Goal: Information Seeking & Learning: Learn about a topic

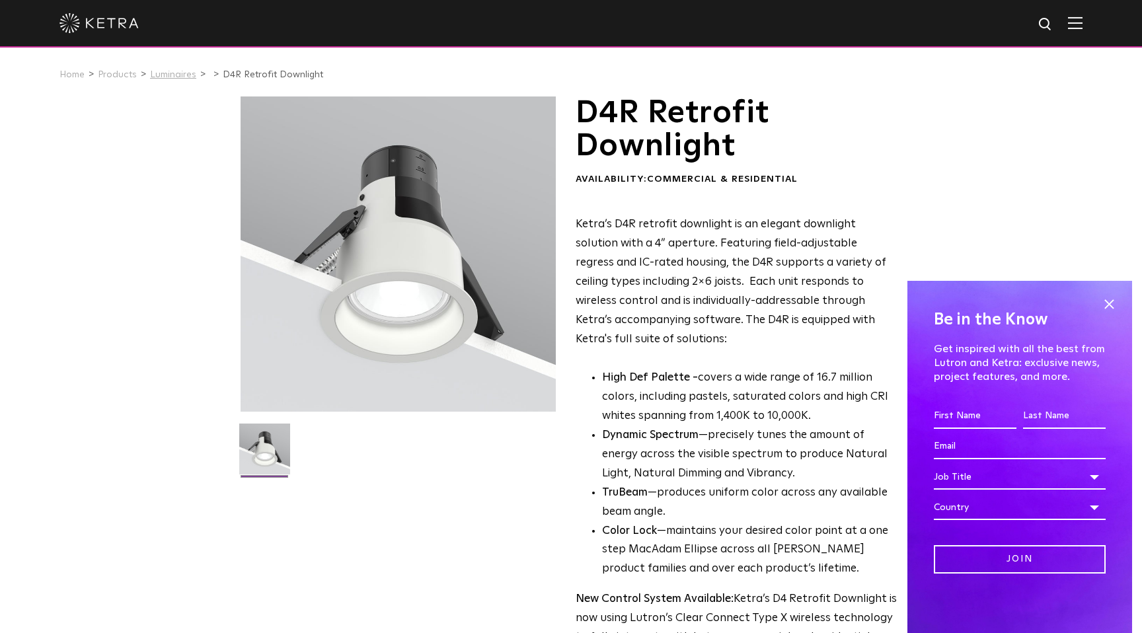
click at [164, 77] on link "Luminaires" at bounding box center [173, 74] width 46 height 9
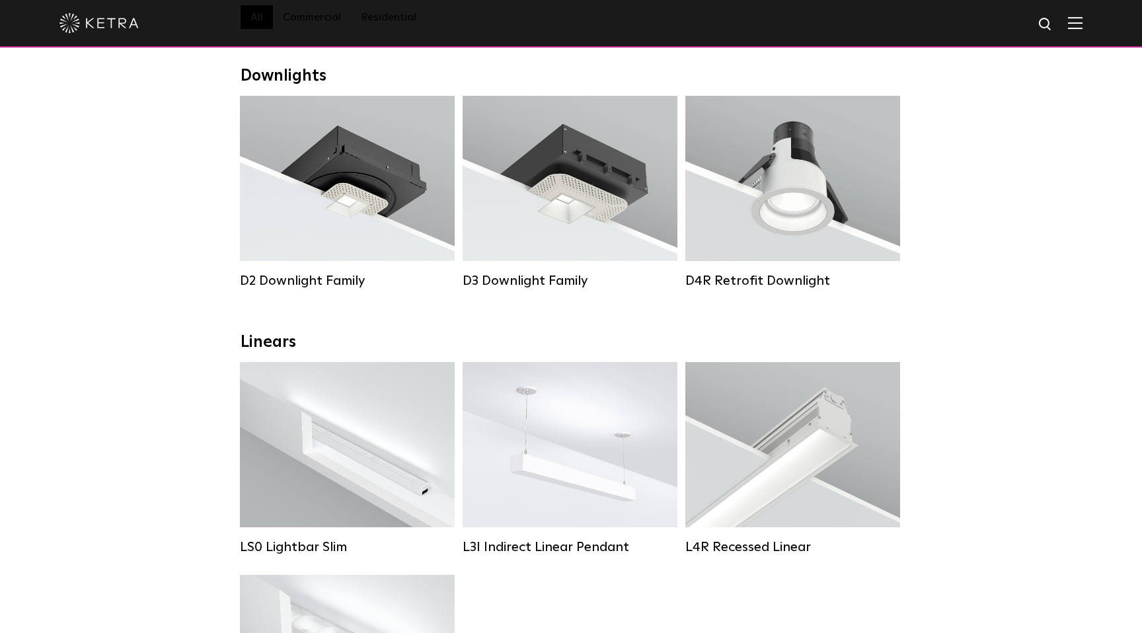
scroll to position [171, 0]
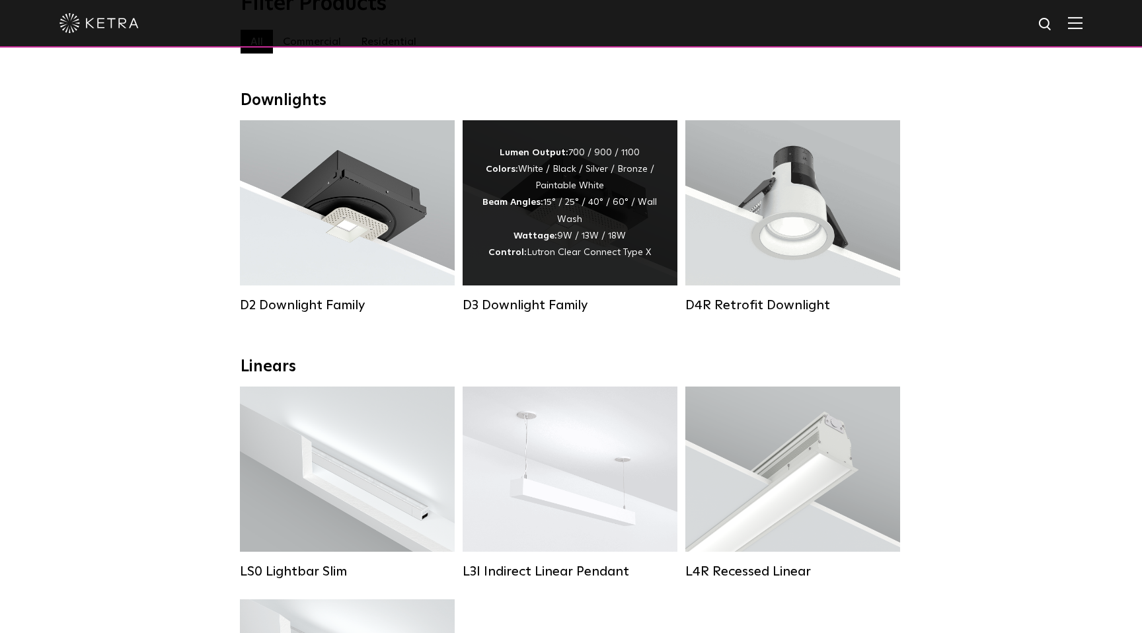
click at [482, 214] on div "Lumen Output: 700 / 900 / 1100 Colors: White / Black / Silver / Bronze / Painta…" at bounding box center [570, 202] width 215 height 165
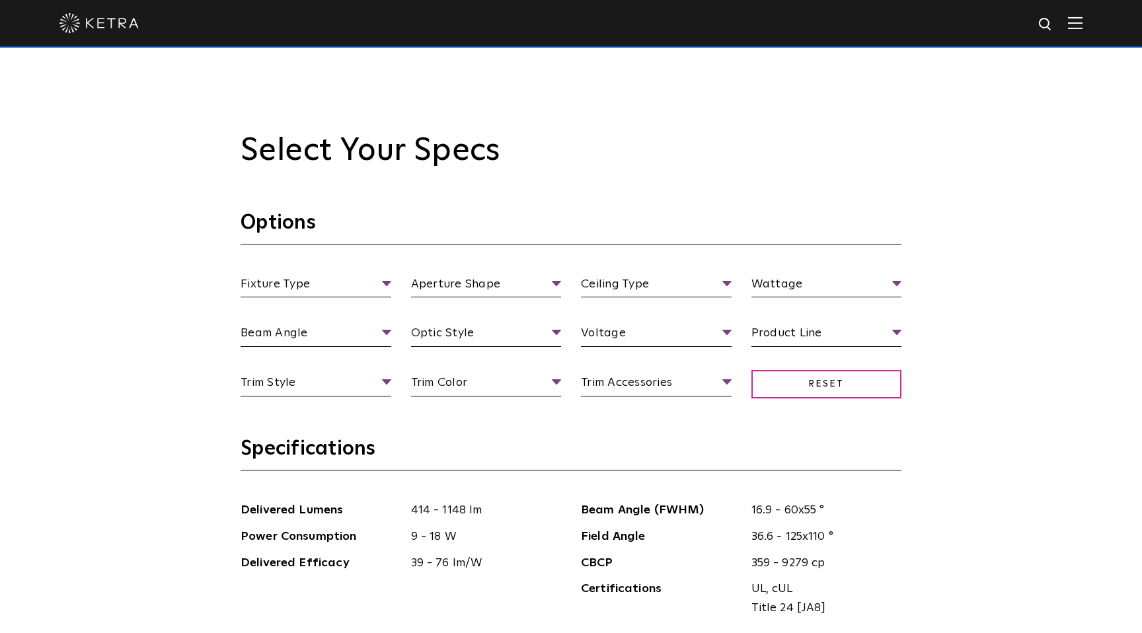
scroll to position [1313, 0]
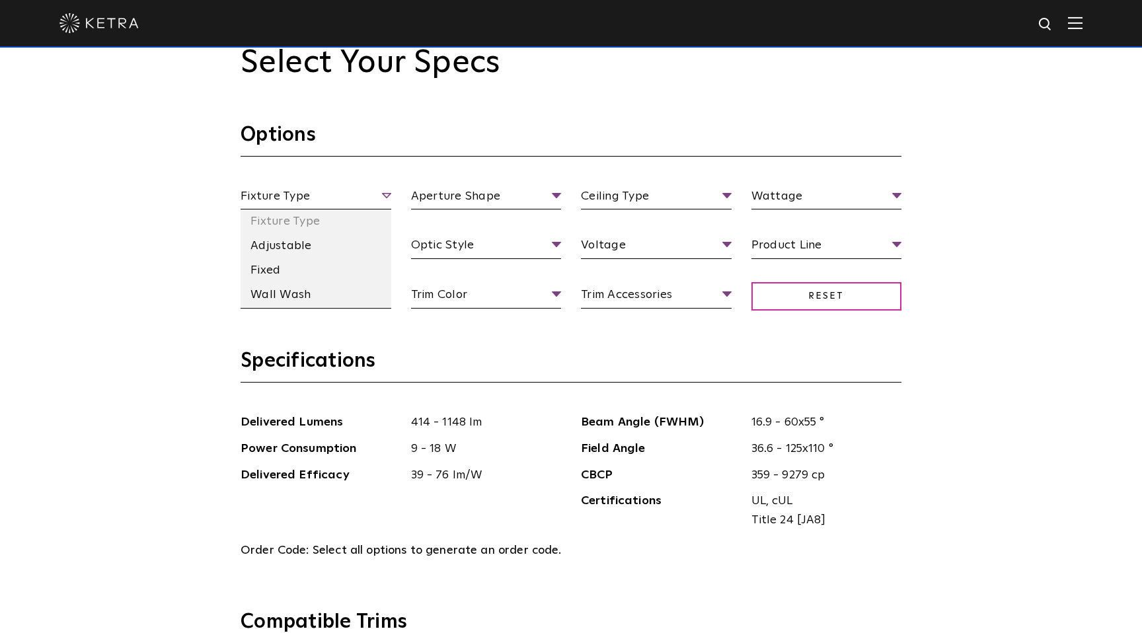
click at [381, 193] on span "Fixture Type" at bounding box center [316, 198] width 151 height 23
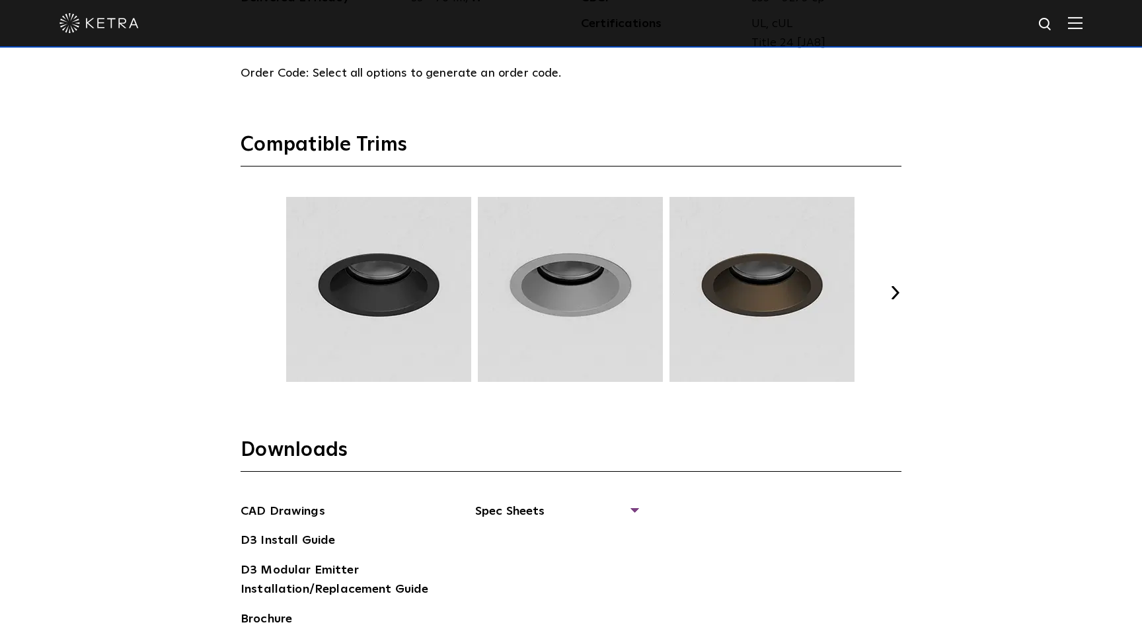
scroll to position [1823, 0]
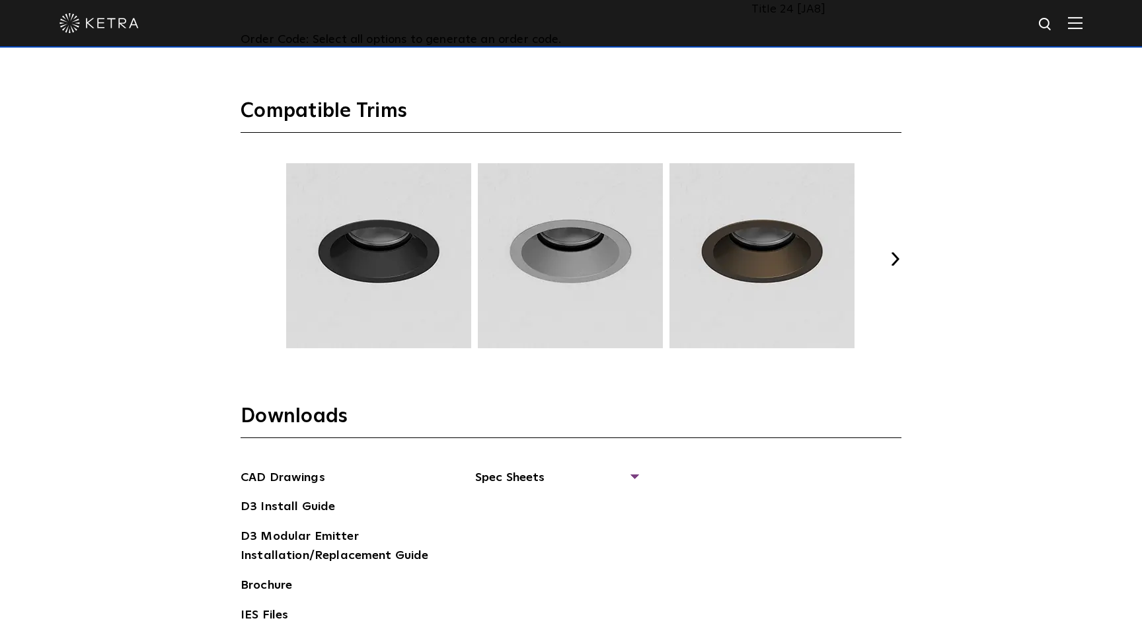
click at [894, 256] on button "Next" at bounding box center [894, 258] width 13 height 13
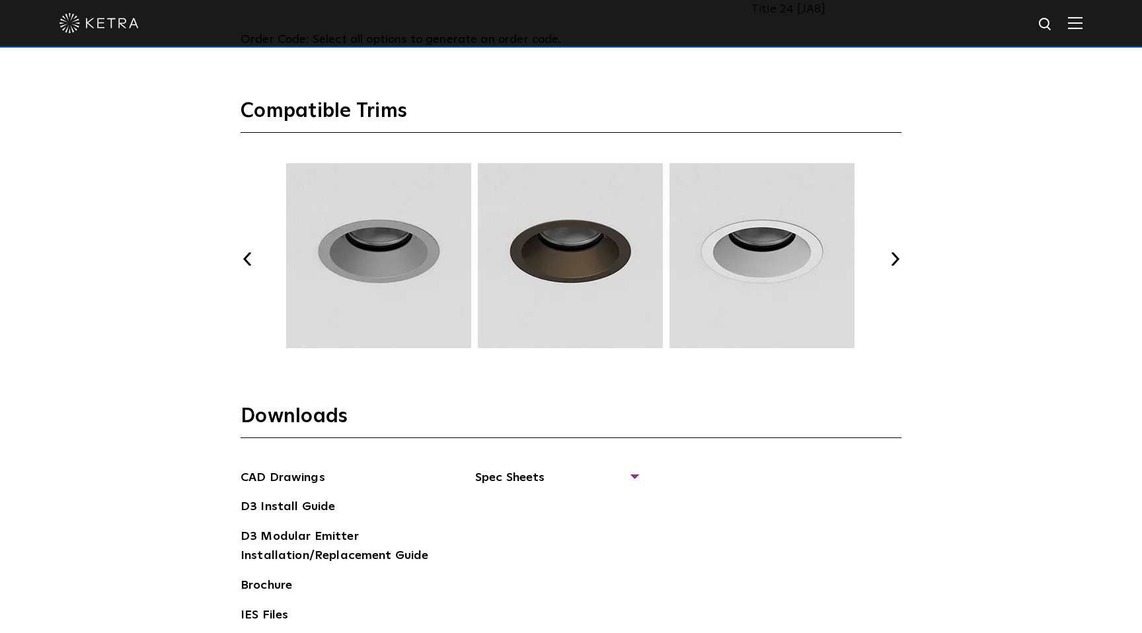
click at [894, 256] on button "Next" at bounding box center [894, 258] width 13 height 13
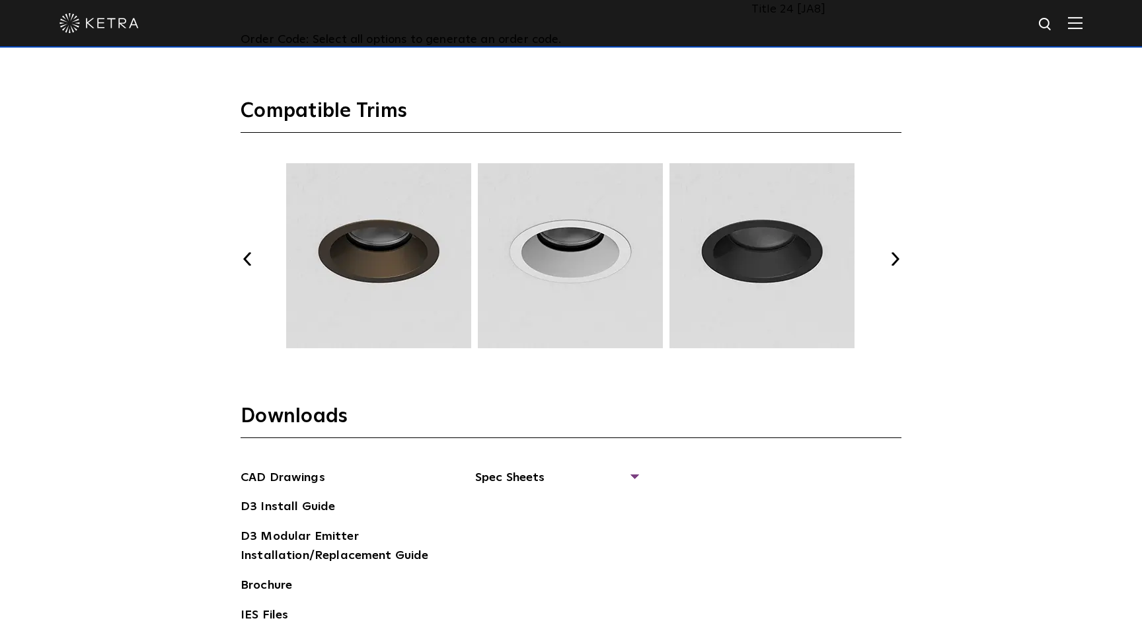
click at [894, 256] on button "Next" at bounding box center [894, 258] width 13 height 13
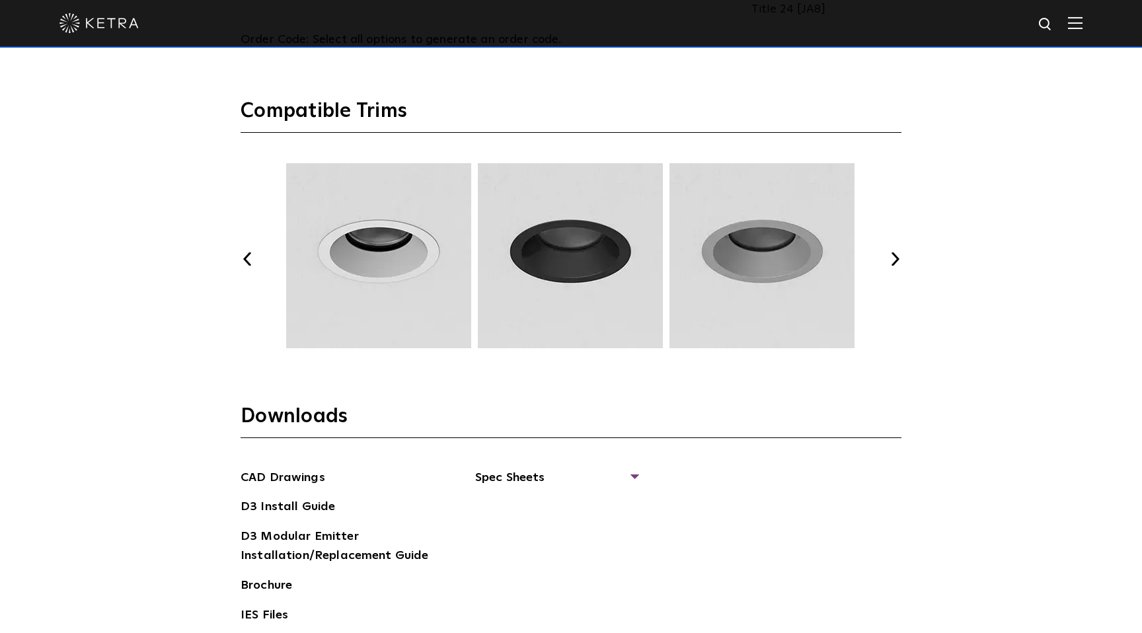
click at [894, 256] on button "Next" at bounding box center [894, 258] width 13 height 13
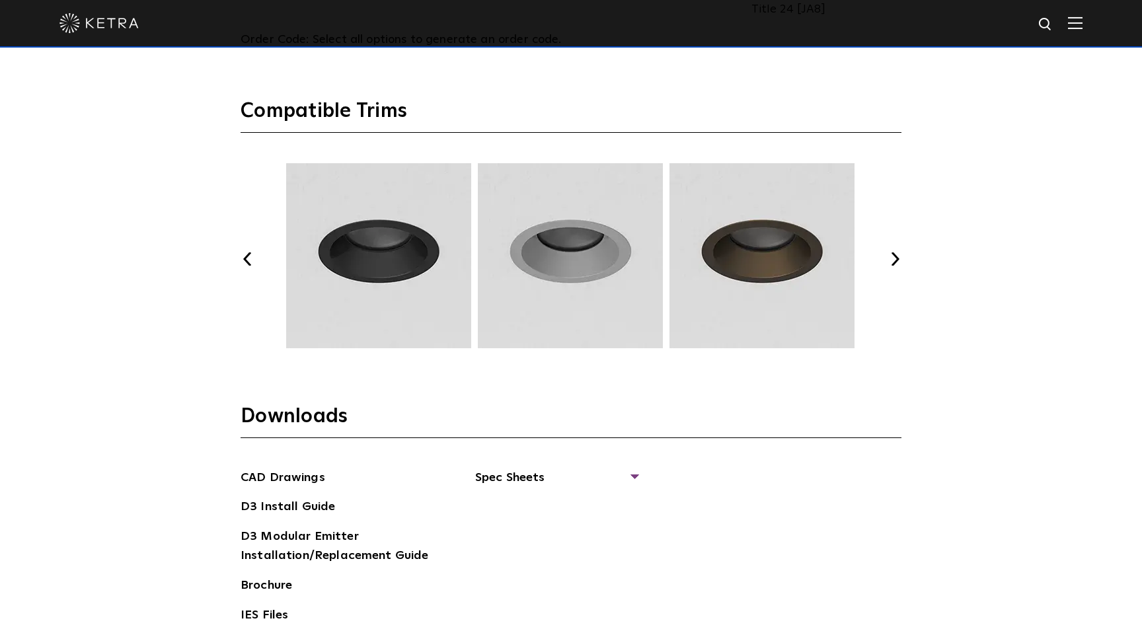
click at [894, 256] on button "Next" at bounding box center [894, 258] width 13 height 13
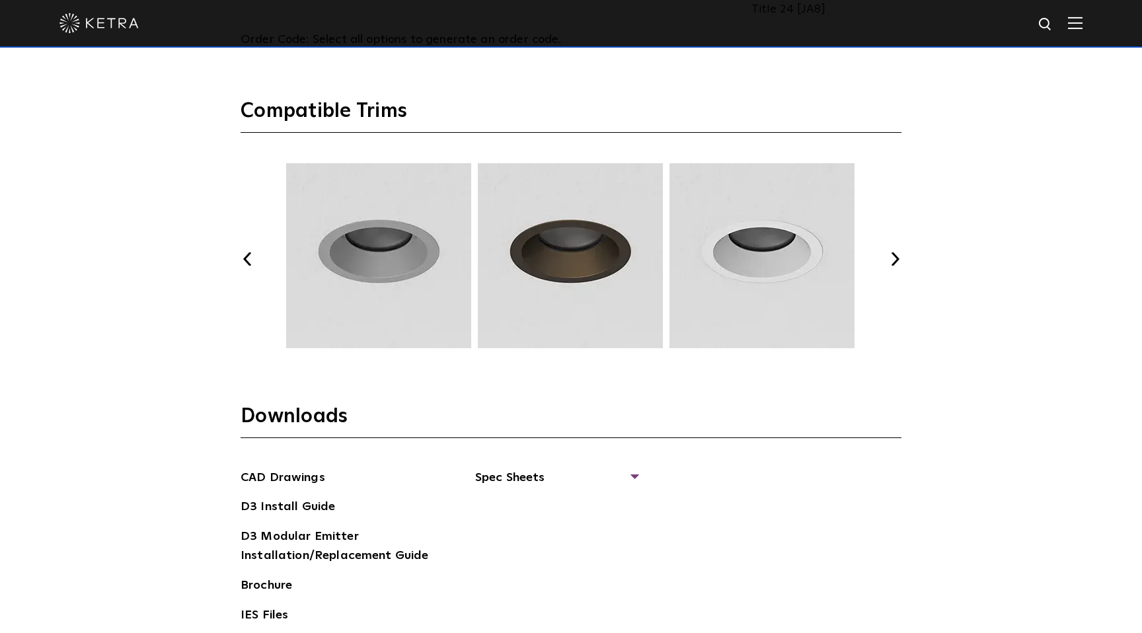
click at [894, 256] on button "Next" at bounding box center [894, 258] width 13 height 13
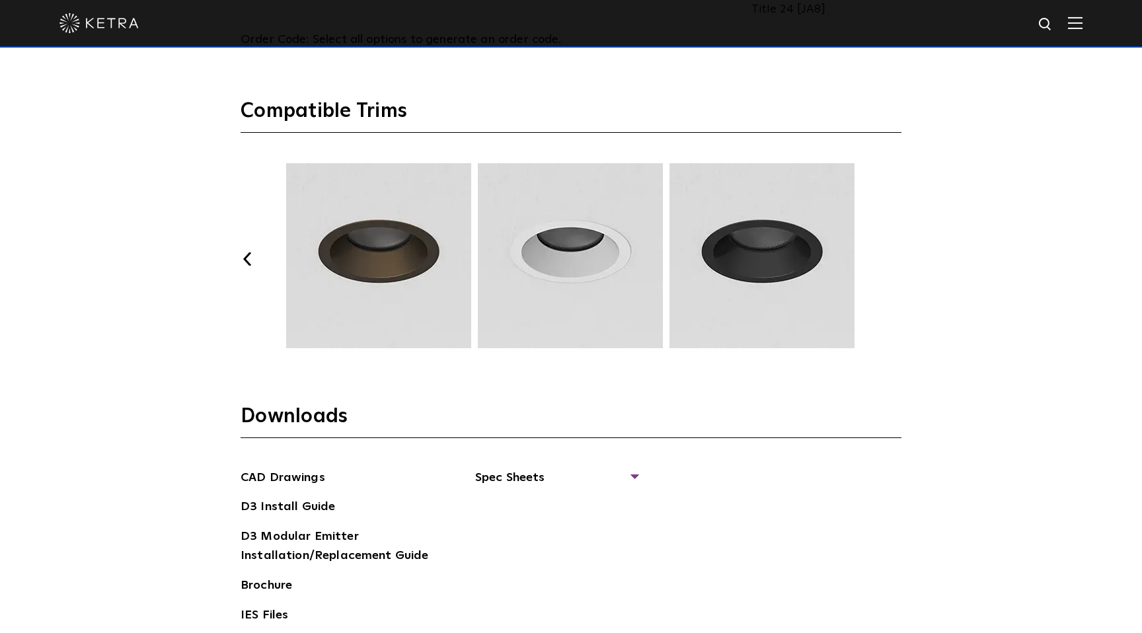
click at [894, 256] on button "Next" at bounding box center [894, 258] width 13 height 13
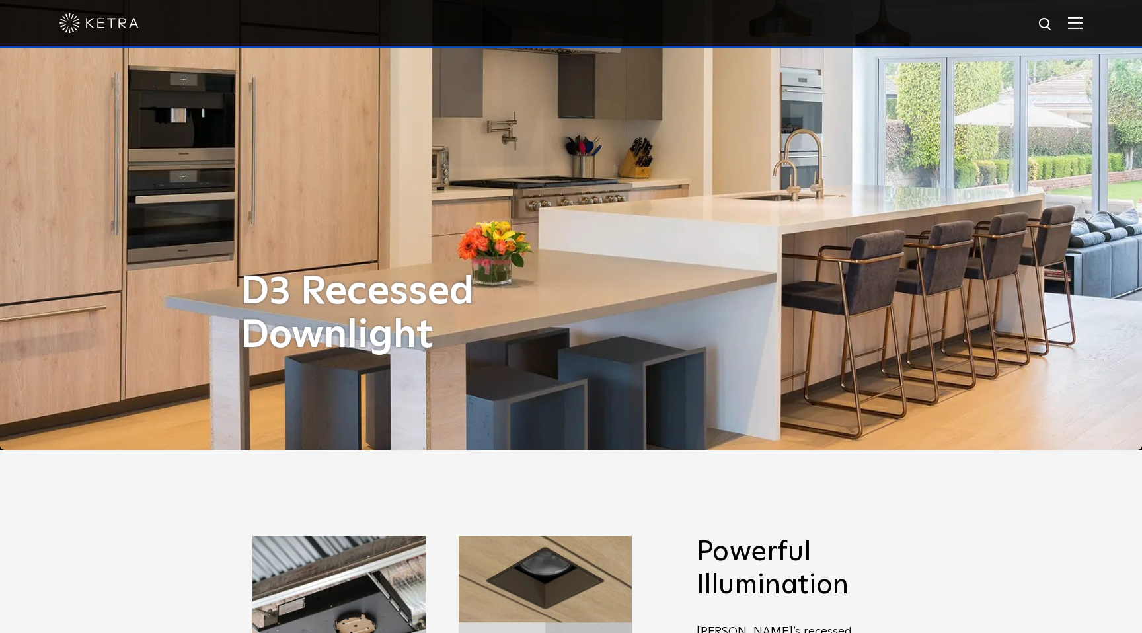
scroll to position [0, 0]
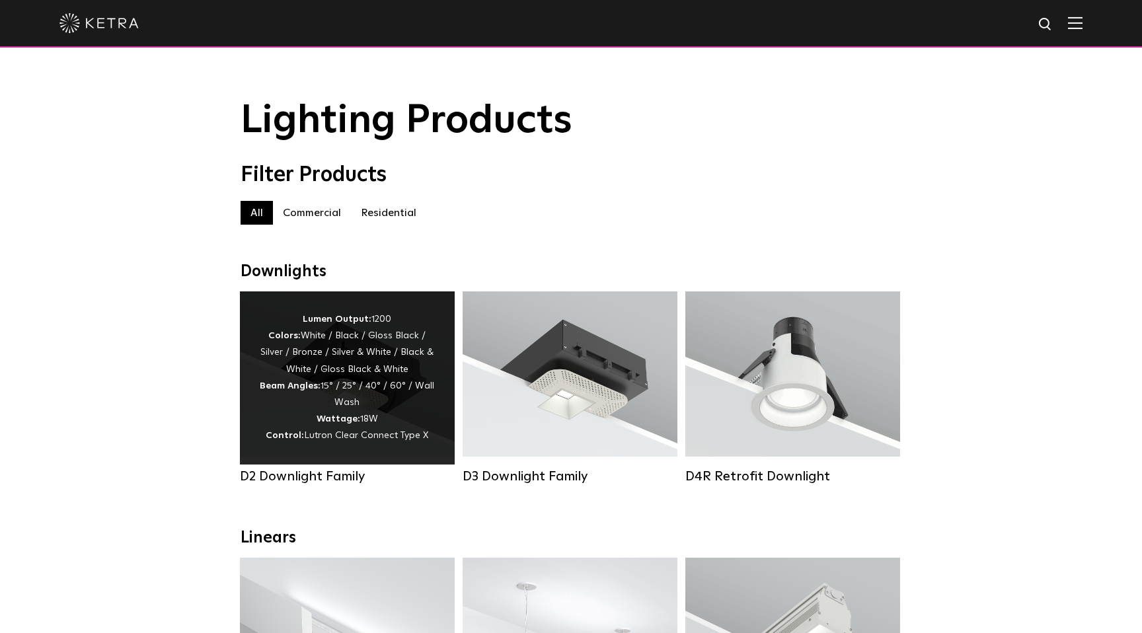
click at [306, 399] on div "Lumen Output: 1200 Colors: White / Black / Gloss Black / Silver / Bronze / Silv…" at bounding box center [347, 378] width 175 height 134
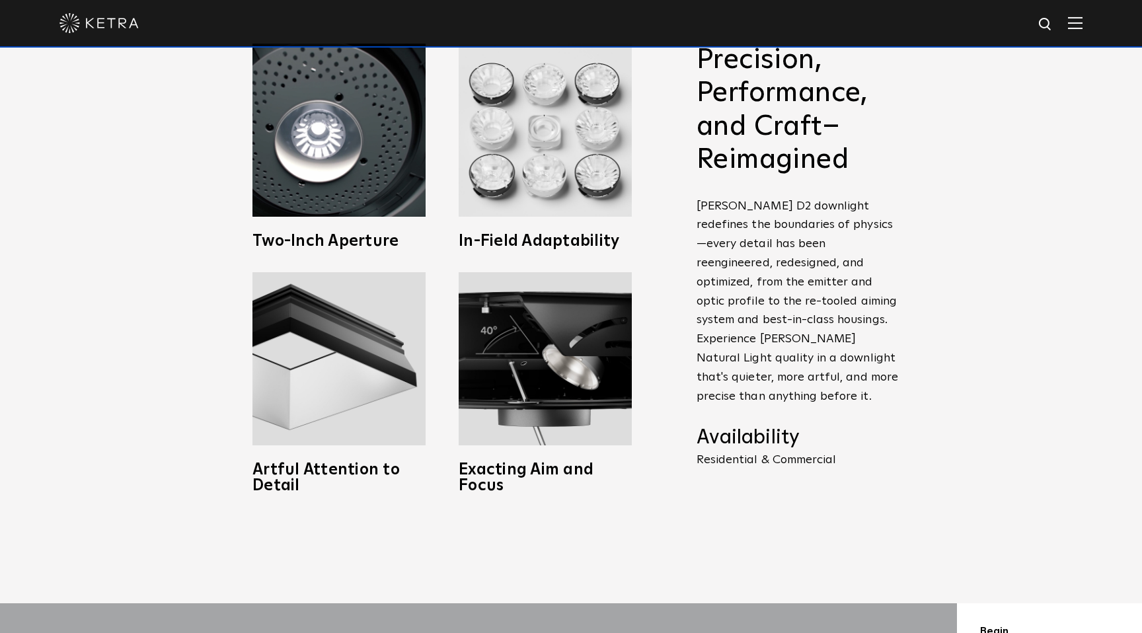
scroll to position [694, 0]
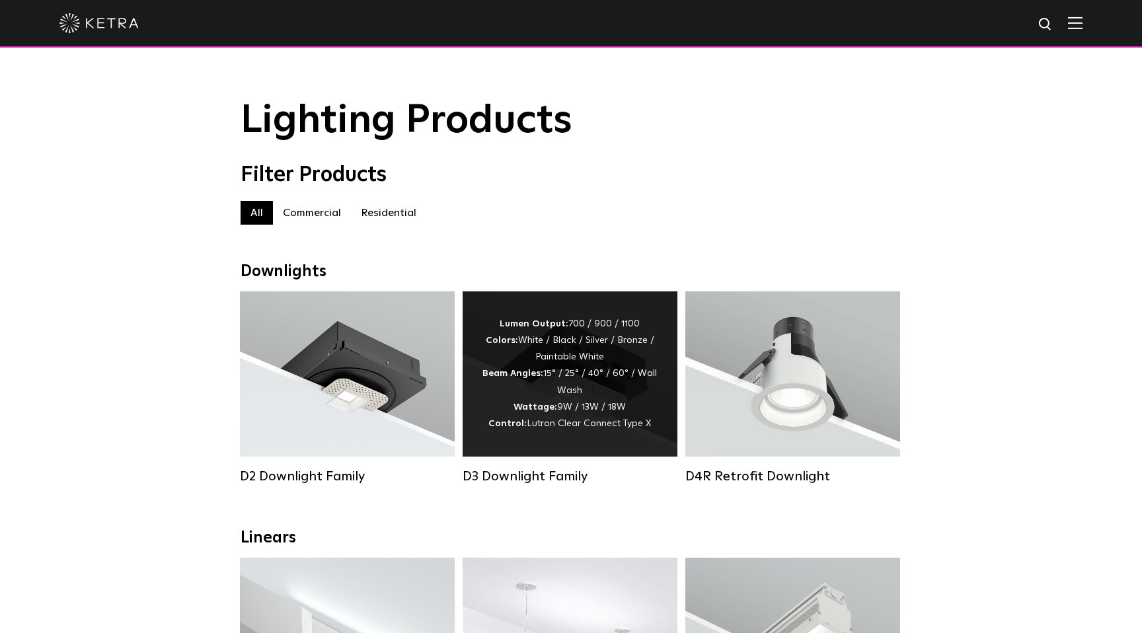
click at [568, 354] on div "Lumen Output: 700 / 900 / 1100 Colors: White / Black / Silver / Bronze / Painta…" at bounding box center [569, 374] width 175 height 116
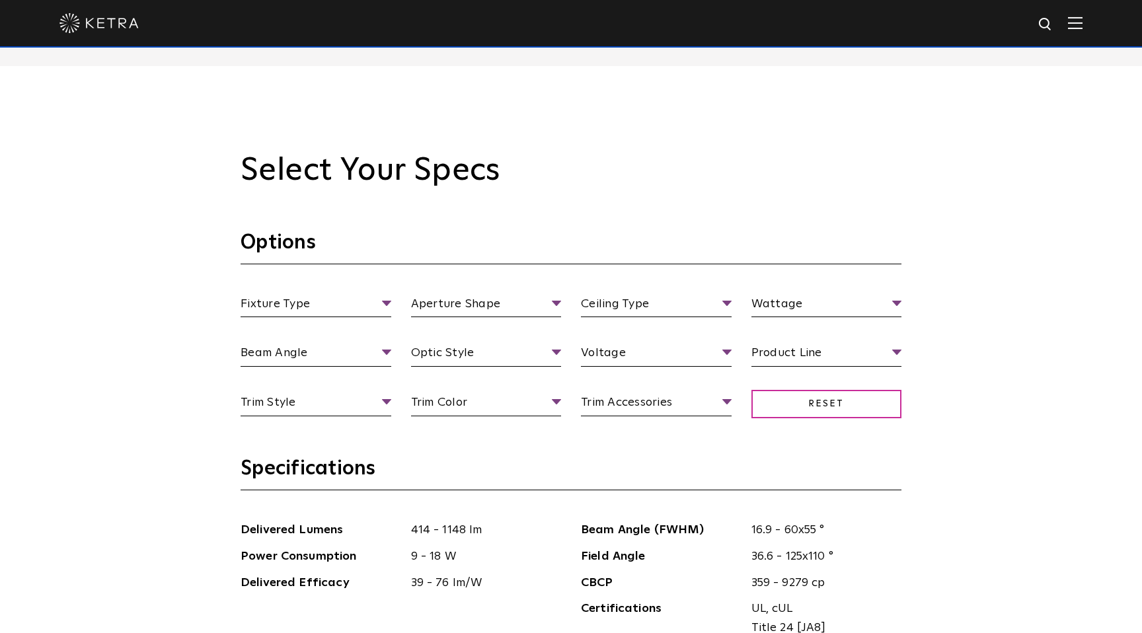
scroll to position [1283, 0]
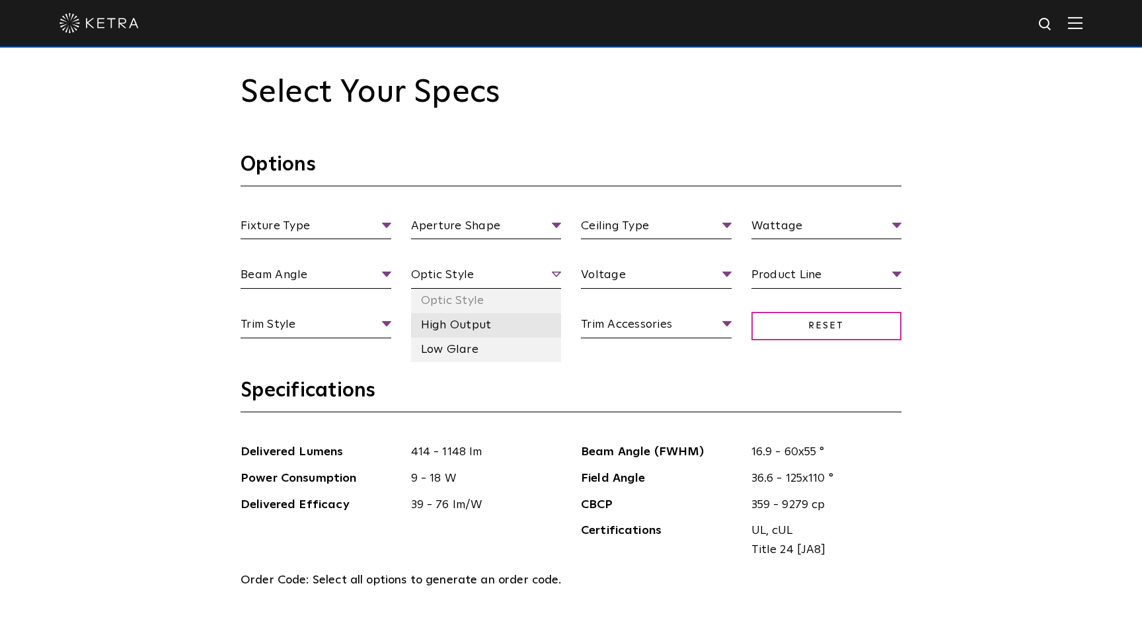
click at [518, 321] on li "High Output" at bounding box center [486, 325] width 151 height 24
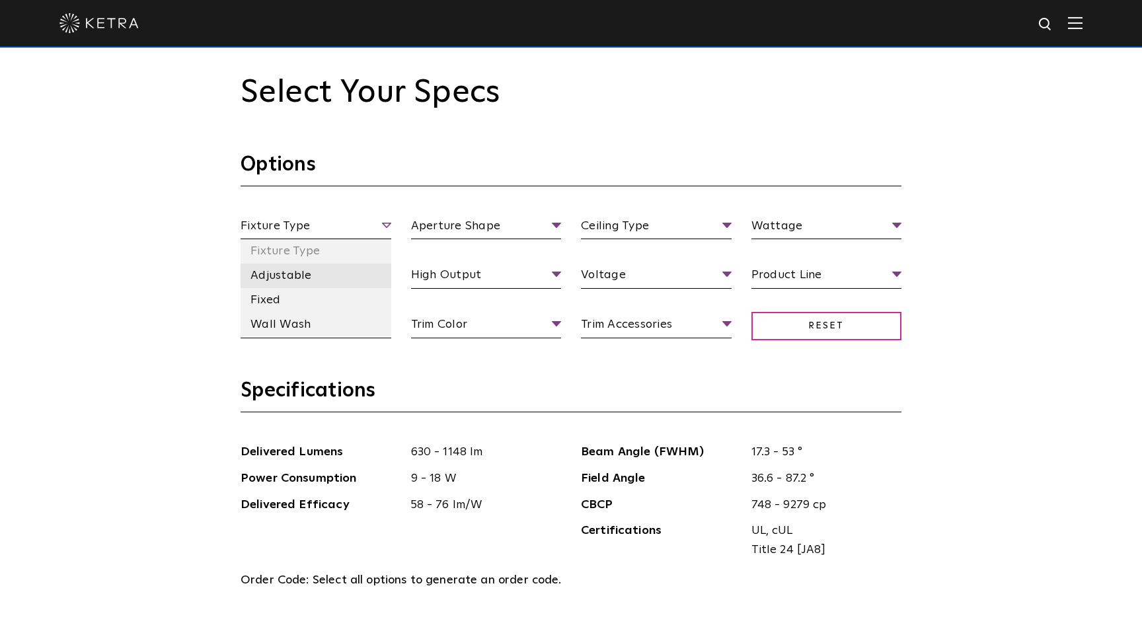
click at [311, 268] on li "Adjustable" at bounding box center [316, 276] width 151 height 24
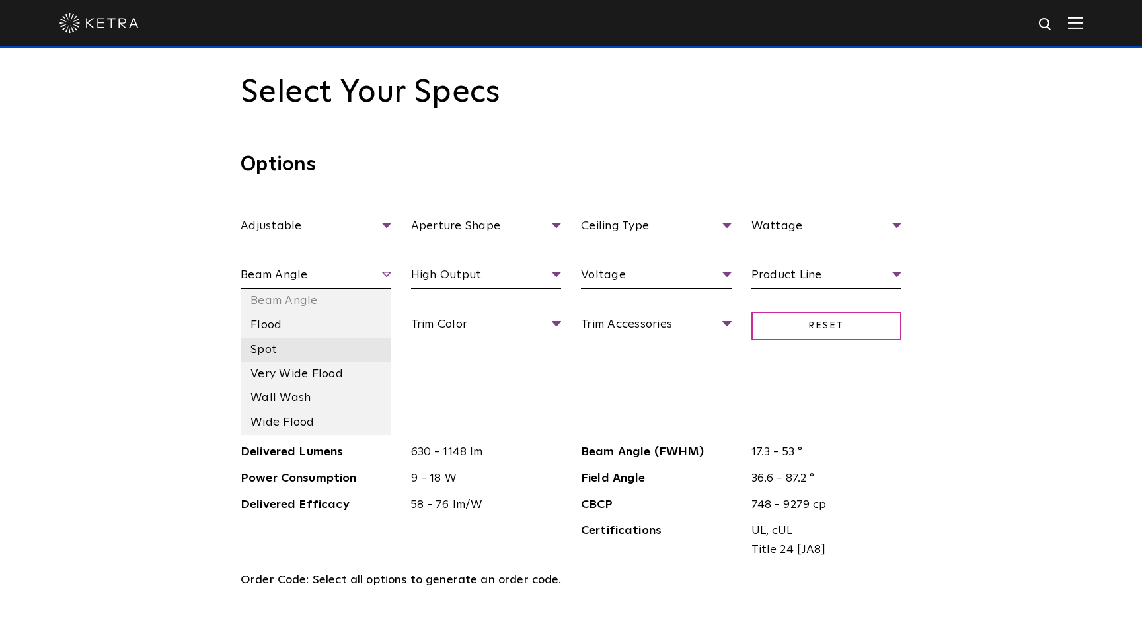
click at [291, 350] on li "Spot" at bounding box center [316, 350] width 151 height 24
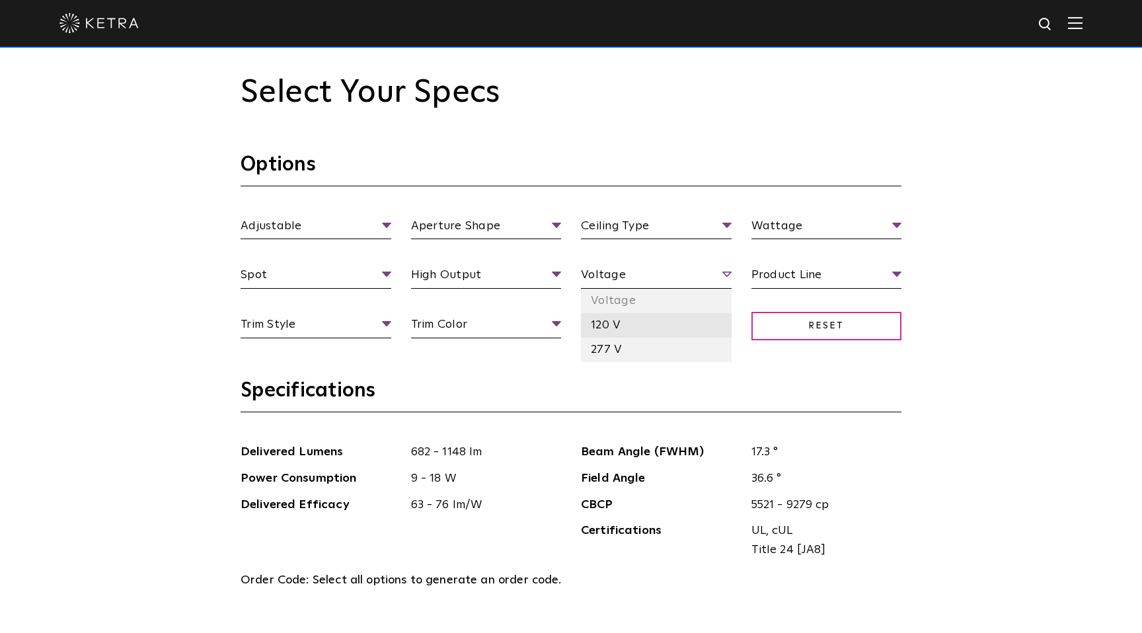
click at [597, 319] on li "120 V" at bounding box center [656, 325] width 151 height 24
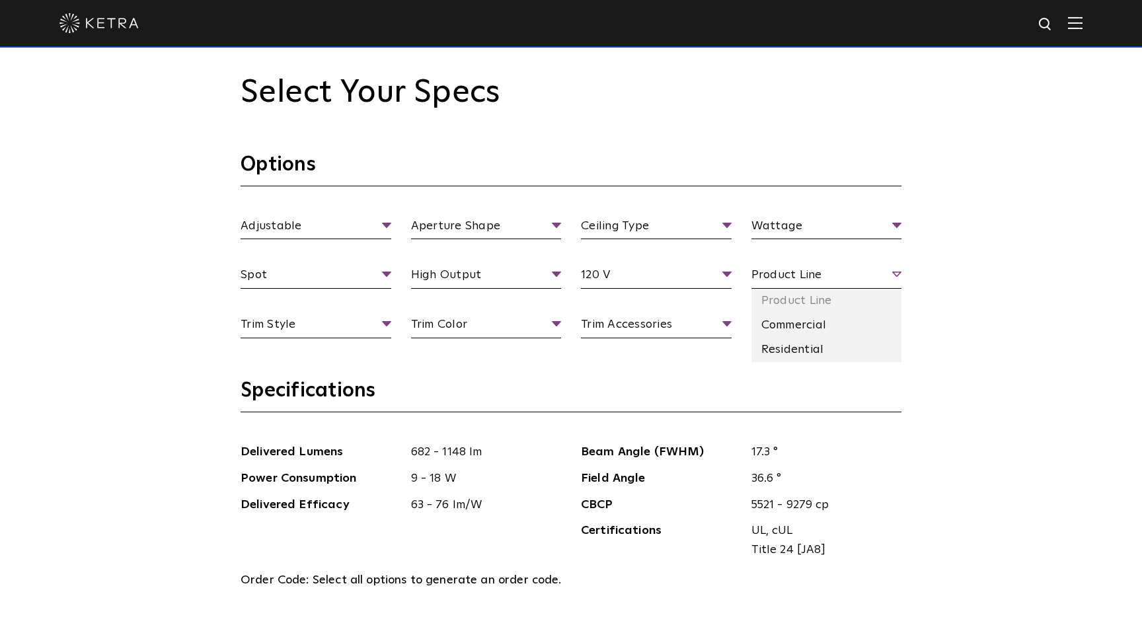
click at [788, 284] on span "Product Line" at bounding box center [826, 277] width 151 height 23
click at [786, 342] on li "Residential" at bounding box center [826, 350] width 151 height 24
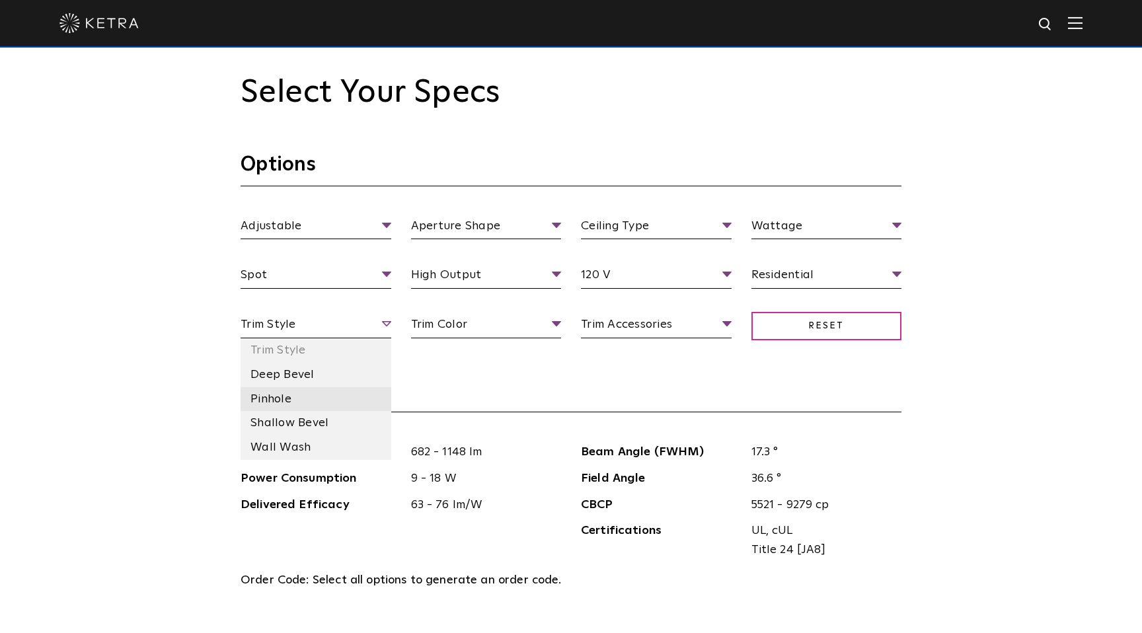
click at [308, 397] on li "Pinhole" at bounding box center [316, 399] width 151 height 24
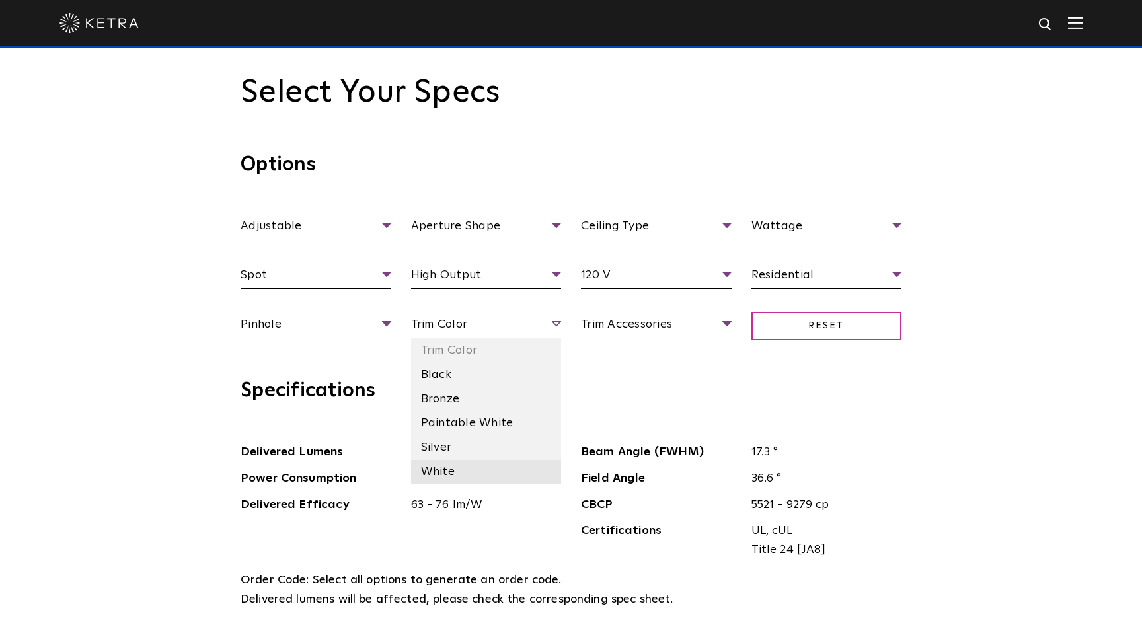
click at [439, 460] on li "White" at bounding box center [486, 472] width 151 height 24
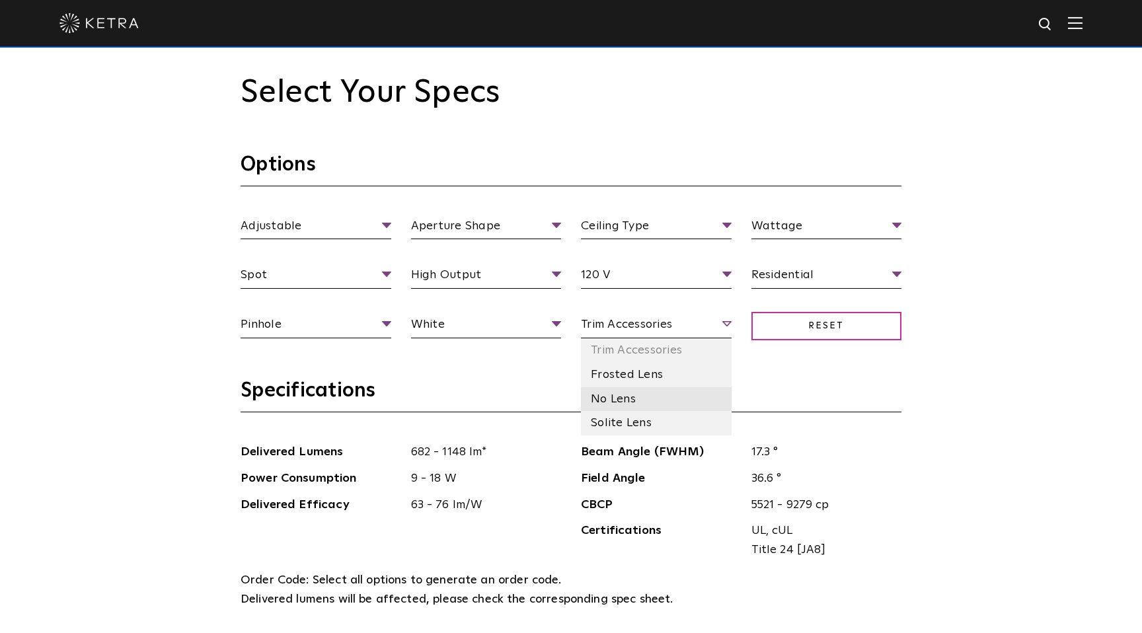
click at [640, 397] on li "No Lens" at bounding box center [656, 399] width 151 height 24
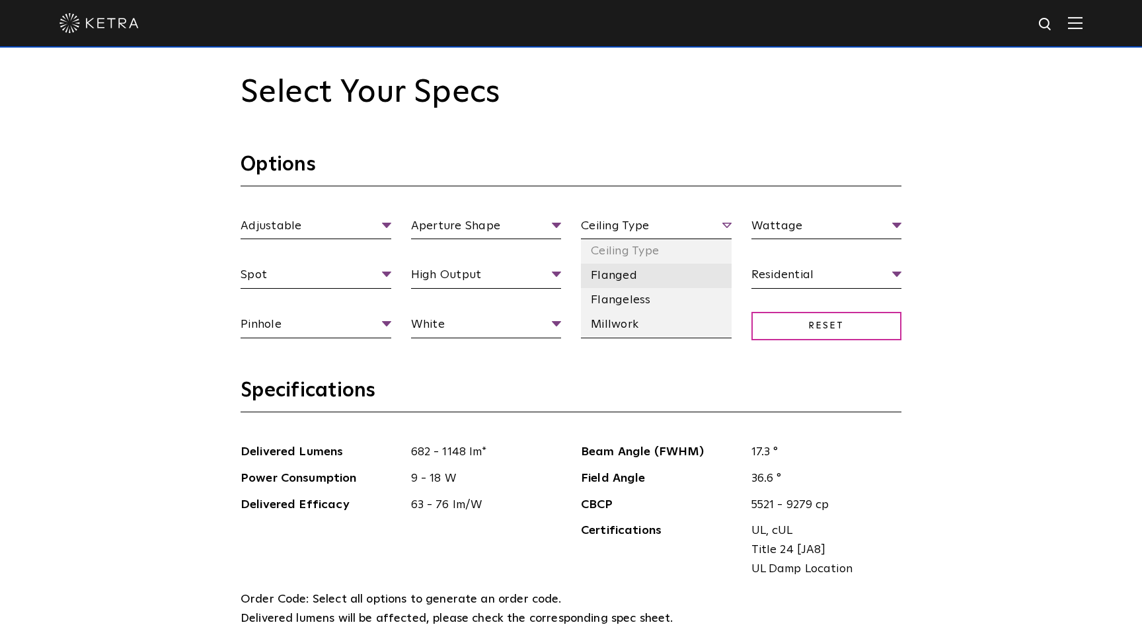
click at [623, 279] on li "Flanged" at bounding box center [656, 276] width 151 height 24
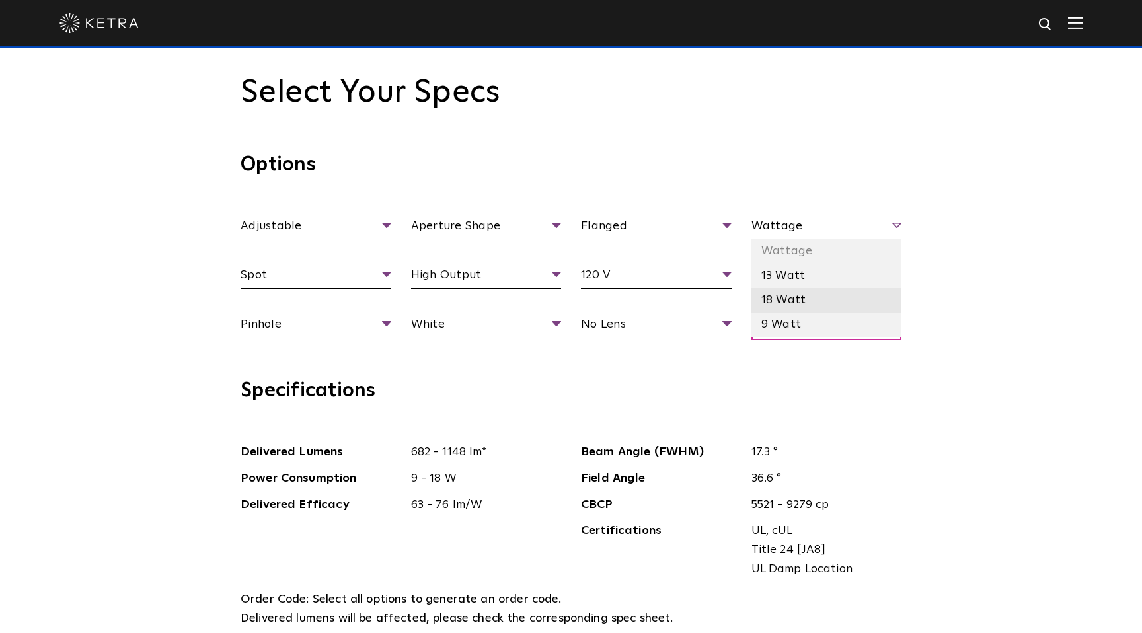
click at [776, 293] on li "18 Watt" at bounding box center [826, 300] width 151 height 24
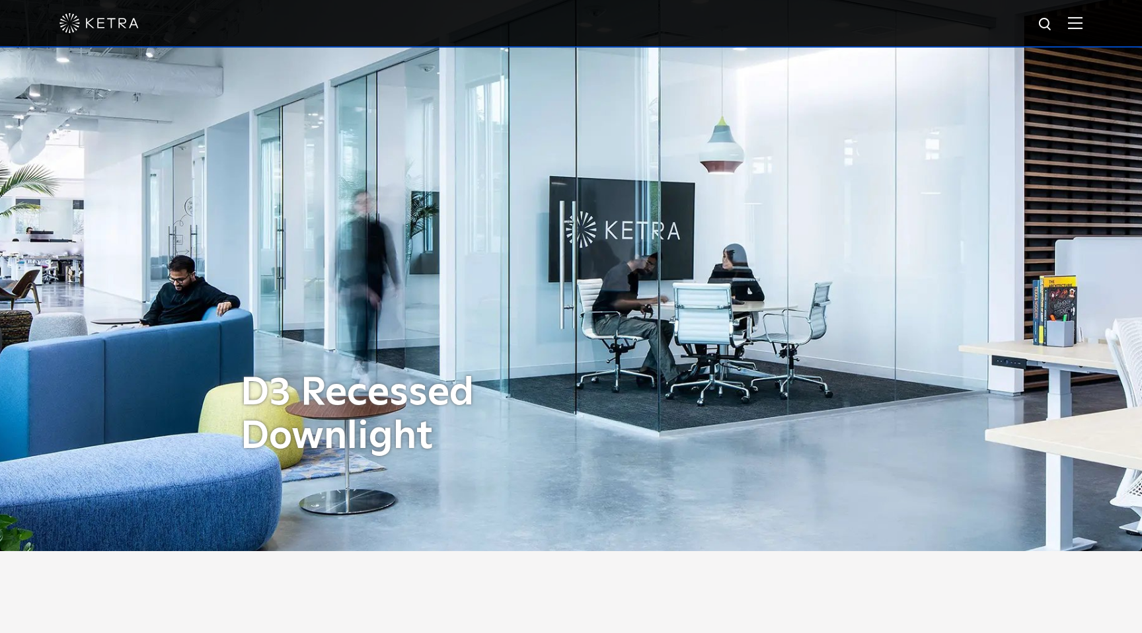
scroll to position [0, 0]
